Goal: Task Accomplishment & Management: Manage account settings

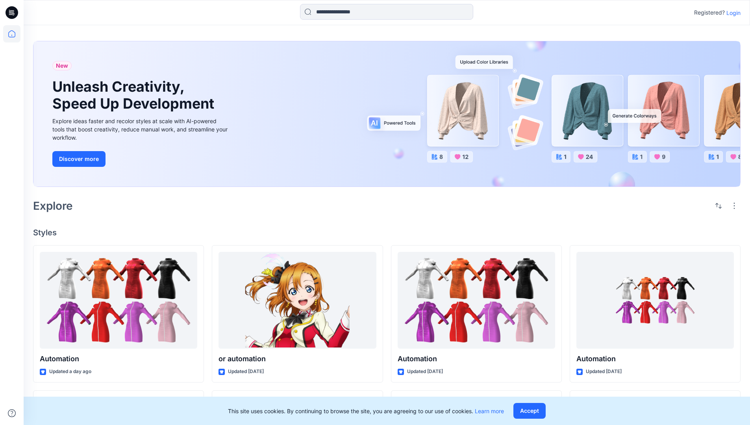
click at [732, 13] on p "Login" at bounding box center [733, 13] width 14 height 8
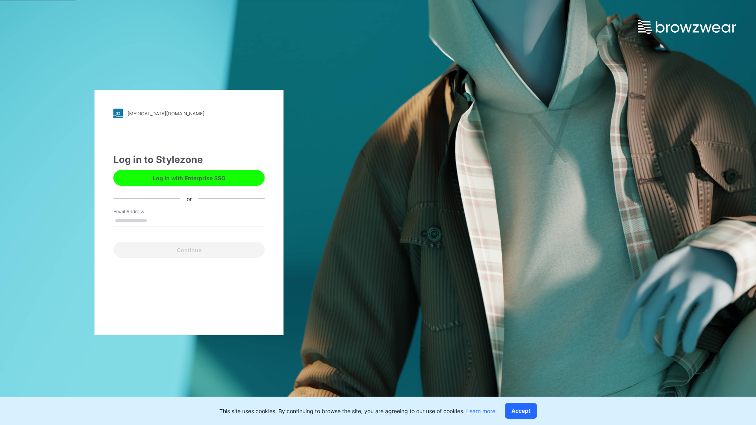
click at [156, 220] on input "Email Address" at bounding box center [188, 221] width 151 height 12
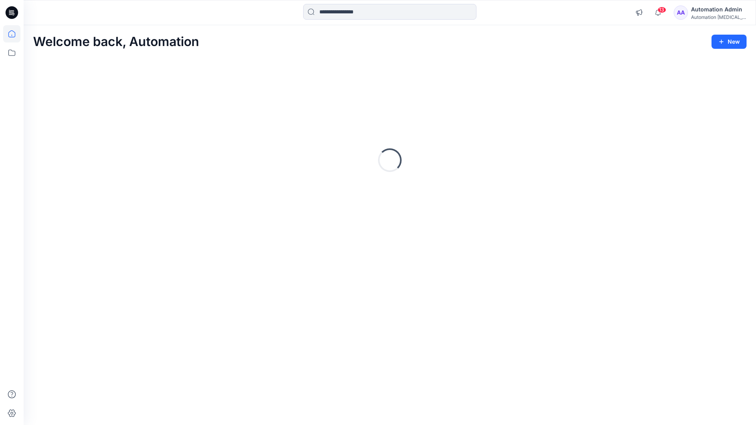
click at [15, 34] on icon at bounding box center [11, 33] width 7 height 7
click at [9, 54] on icon at bounding box center [11, 52] width 17 height 17
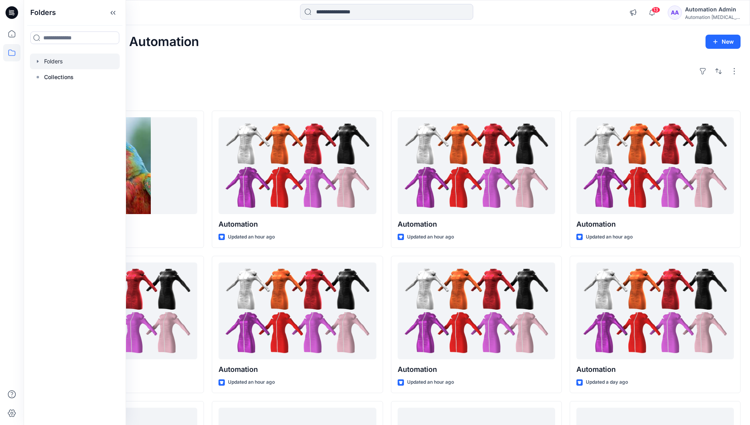
click at [51, 59] on div at bounding box center [75, 62] width 90 height 16
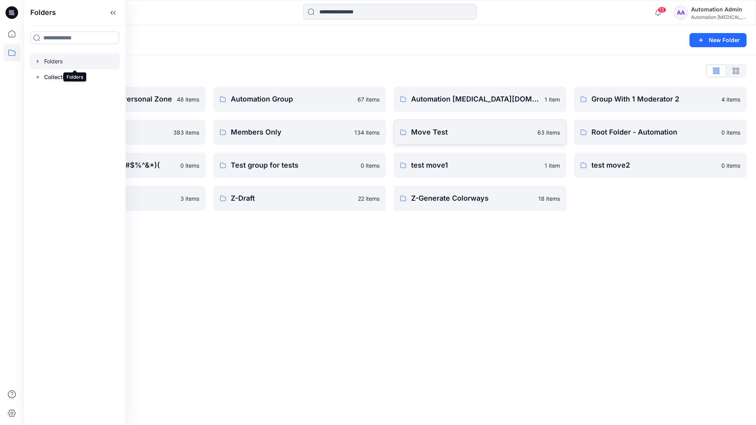
click at [450, 134] on p "Move Test" at bounding box center [472, 132] width 122 height 11
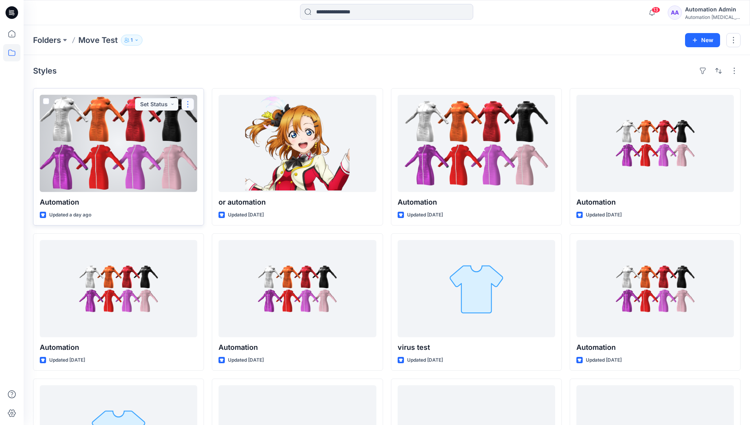
click at [187, 104] on button "button" at bounding box center [188, 104] width 13 height 13
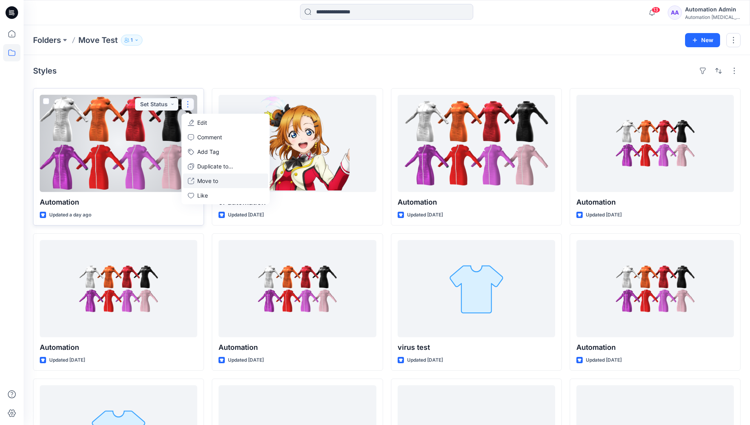
click at [216, 178] on p "Move to" at bounding box center [207, 181] width 21 height 8
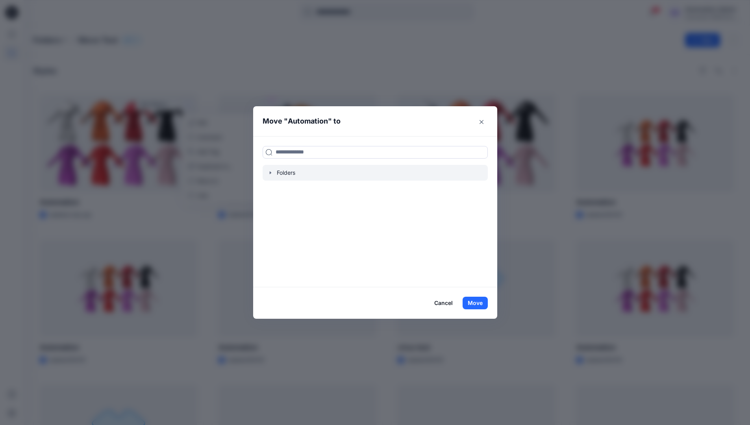
click at [272, 171] on icon "button" at bounding box center [270, 173] width 6 height 6
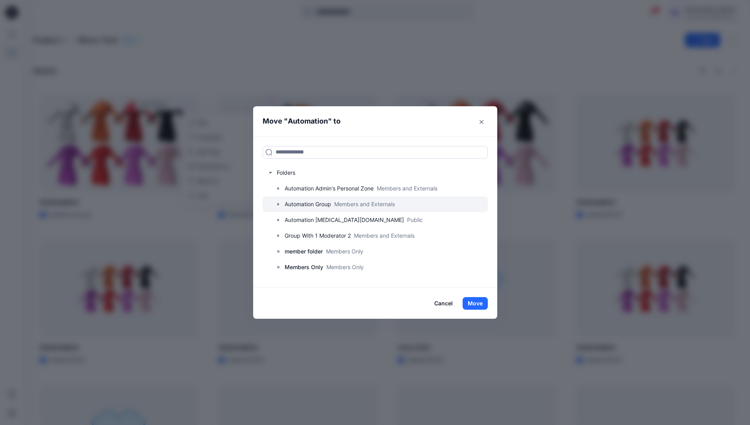
click at [302, 204] on div at bounding box center [375, 204] width 225 height 16
click at [480, 302] on button "Move" at bounding box center [475, 303] width 25 height 13
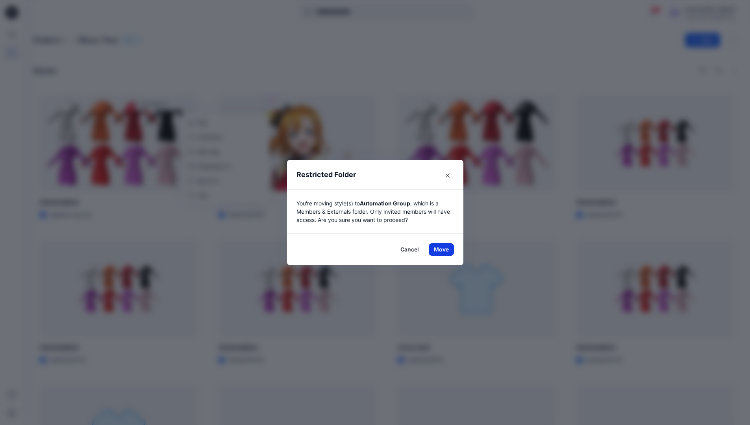
click at [444, 250] on button "Move" at bounding box center [441, 249] width 25 height 13
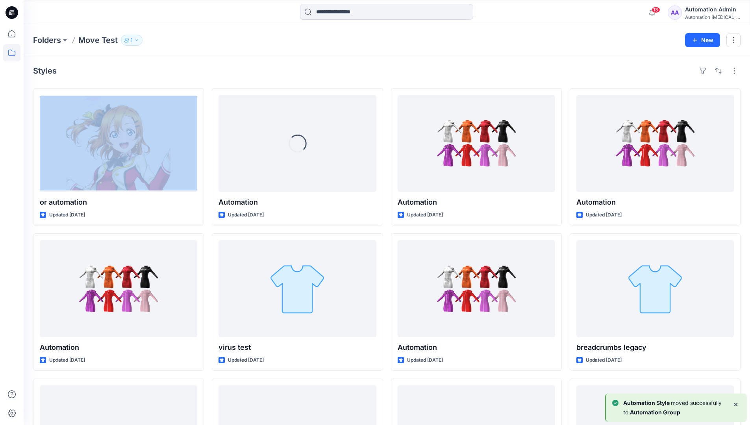
drag, startPoint x: 444, startPoint y: 250, endPoint x: 423, endPoint y: 73, distance: 178.0
click at [423, 73] on div "Styles" at bounding box center [386, 71] width 707 height 13
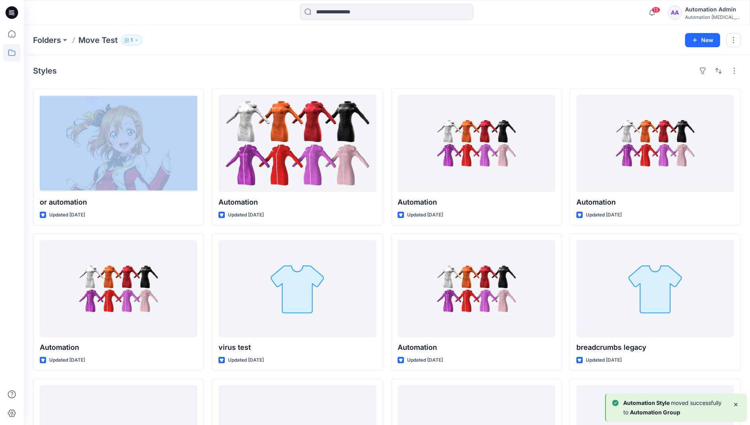
click at [45, 73] on h4 "Styles" at bounding box center [45, 70] width 24 height 9
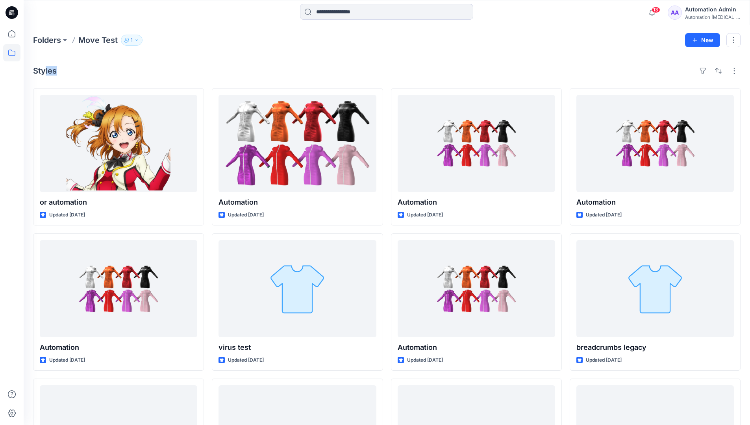
drag, startPoint x: 45, startPoint y: 73, endPoint x: 125, endPoint y: 80, distance: 80.2
click at [125, 80] on div "Styles or automation Updated [DATE] Automation Updated [DATE] Automation Update…" at bounding box center [387, 304] width 726 height 499
click at [13, 54] on icon at bounding box center [11, 52] width 17 height 17
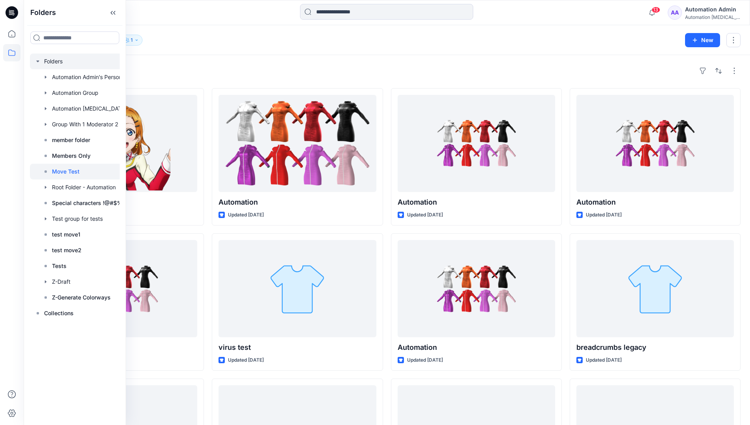
click at [56, 63] on div at bounding box center [85, 62] width 110 height 16
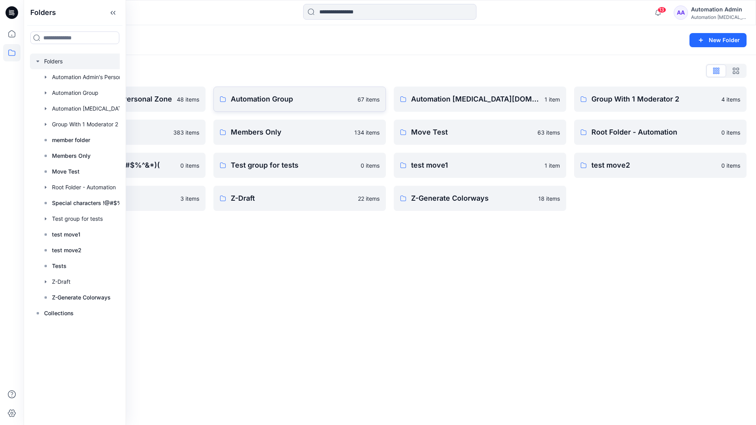
click at [289, 104] on p "Automation Group" at bounding box center [292, 99] width 122 height 11
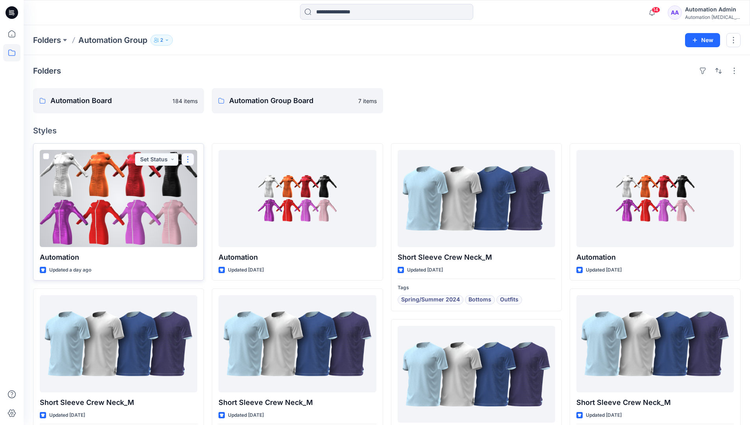
click at [187, 163] on button "button" at bounding box center [188, 159] width 13 height 13
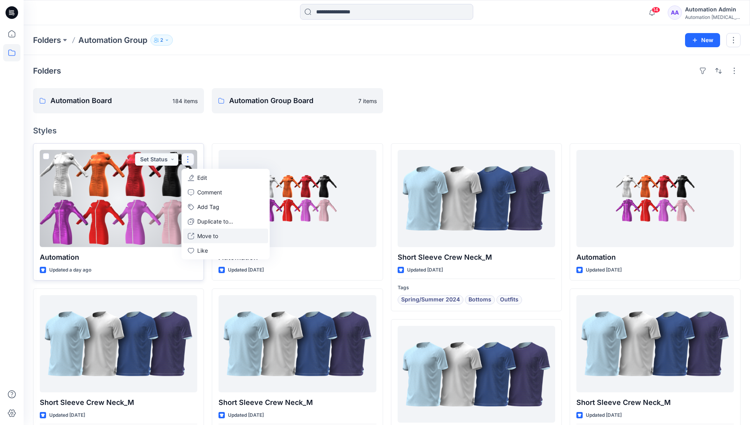
click at [215, 233] on p "Move to" at bounding box center [207, 236] width 21 height 8
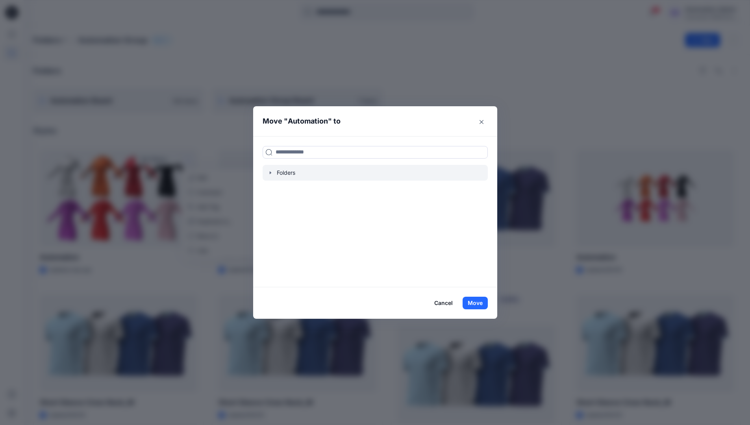
click at [274, 172] on icon "button" at bounding box center [270, 173] width 6 height 6
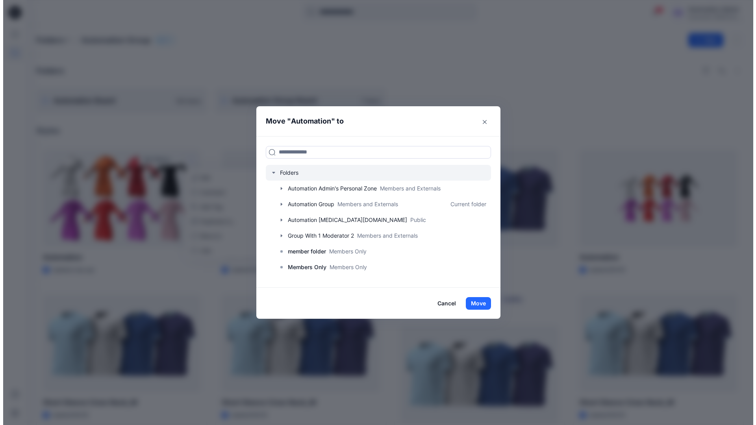
scroll to position [62, 0]
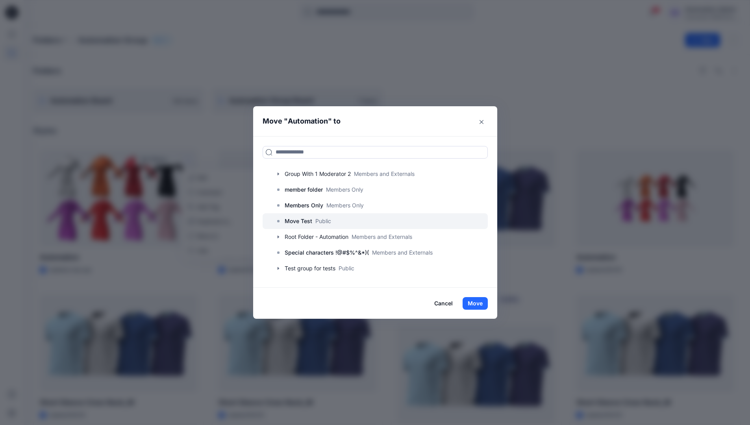
click at [301, 219] on p "Move Test" at bounding box center [299, 221] width 28 height 9
click at [474, 299] on button "Move" at bounding box center [475, 303] width 25 height 13
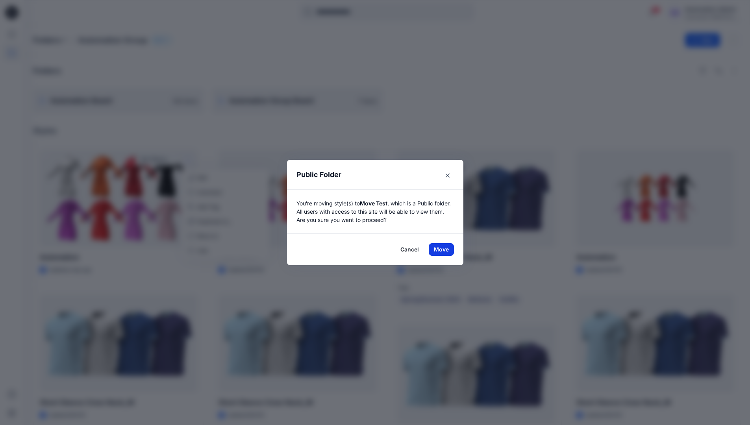
click at [444, 250] on button "Move" at bounding box center [441, 249] width 25 height 13
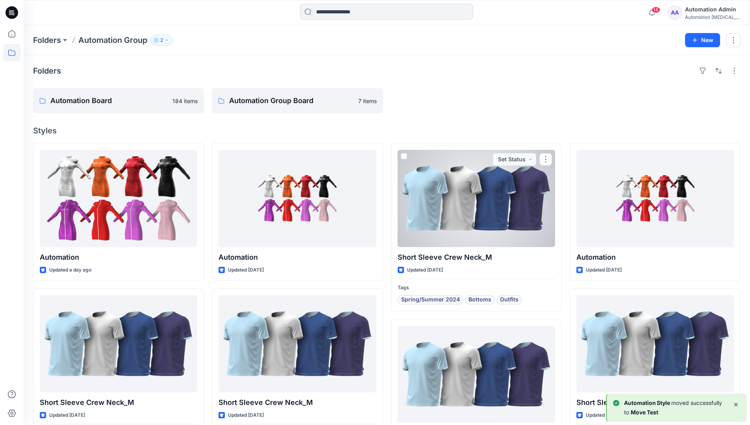
click at [699, 17] on div "Automation [MEDICAL_DATA]..." at bounding box center [712, 17] width 55 height 6
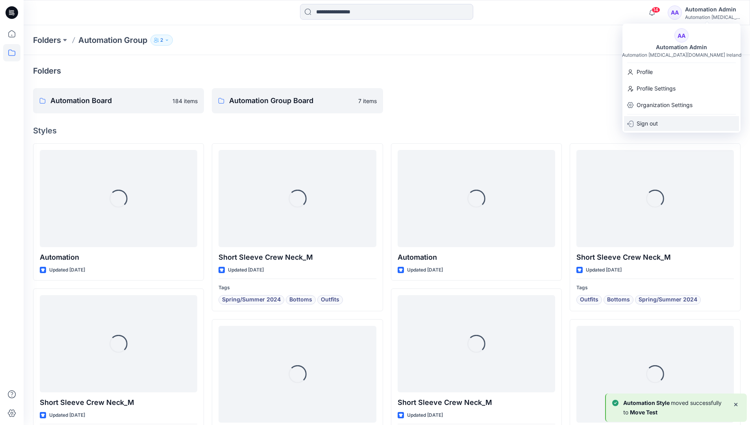
click at [647, 118] on p "Sign out" at bounding box center [647, 123] width 21 height 15
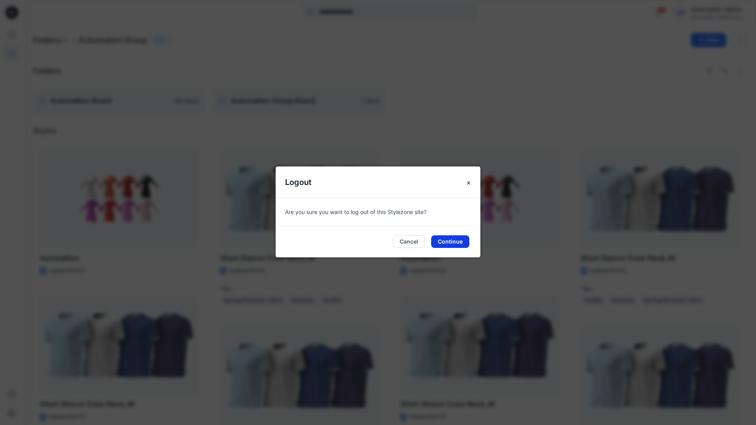
click at [457, 244] on button "Continue" at bounding box center [450, 241] width 38 height 13
